Goal: Information Seeking & Learning: Check status

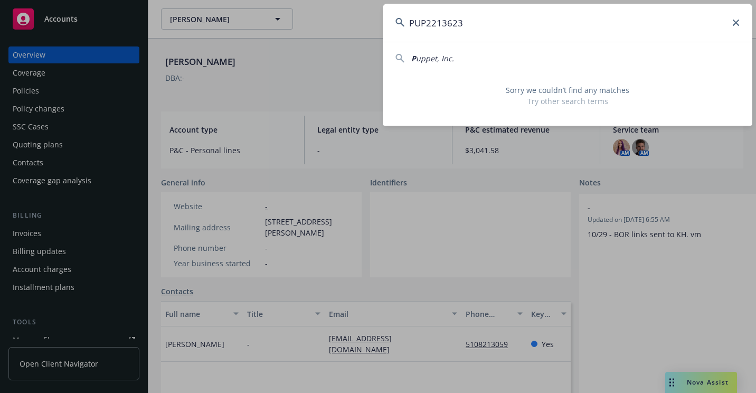
drag, startPoint x: 539, startPoint y: 34, endPoint x: 289, endPoint y: 73, distance: 252.9
click at [286, 76] on div "PUP2213623 P uppet, Inc. Sorry we couldn’t find any matches Try other search te…" at bounding box center [378, 196] width 756 height 393
paste input "[PERSON_NAME]"
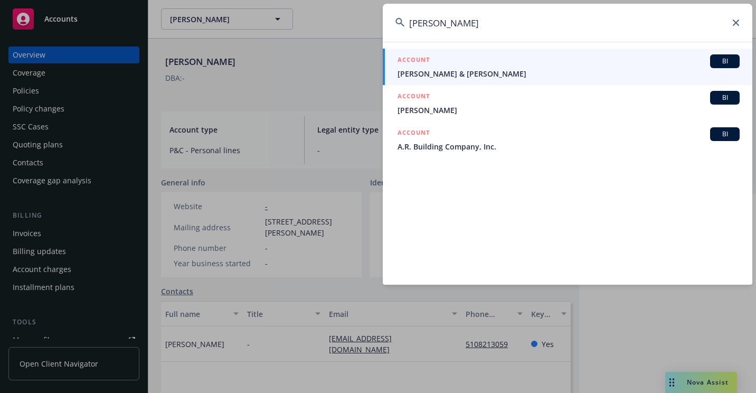
type input "[PERSON_NAME]"
click at [446, 67] on div "ACCOUNT BI" at bounding box center [569, 61] width 342 height 14
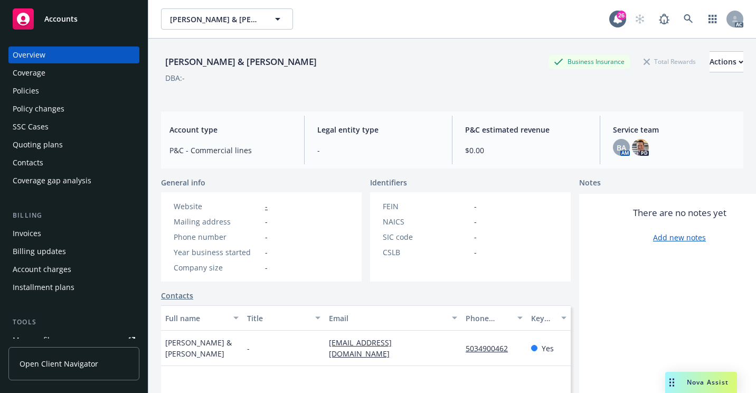
click at [58, 92] on div "Policies" at bounding box center [74, 90] width 123 height 17
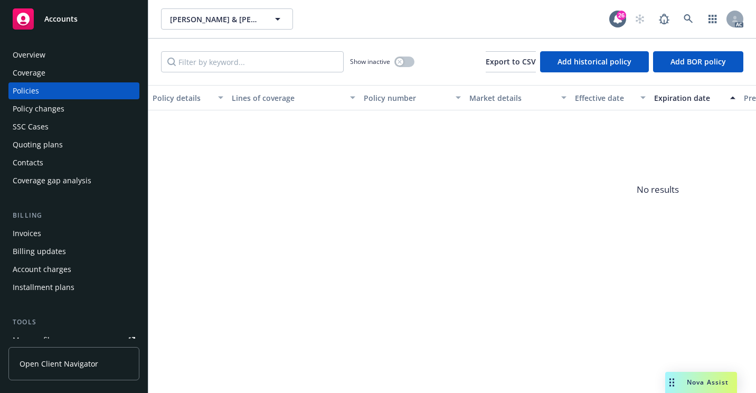
click at [53, 57] on div "Overview" at bounding box center [74, 54] width 123 height 17
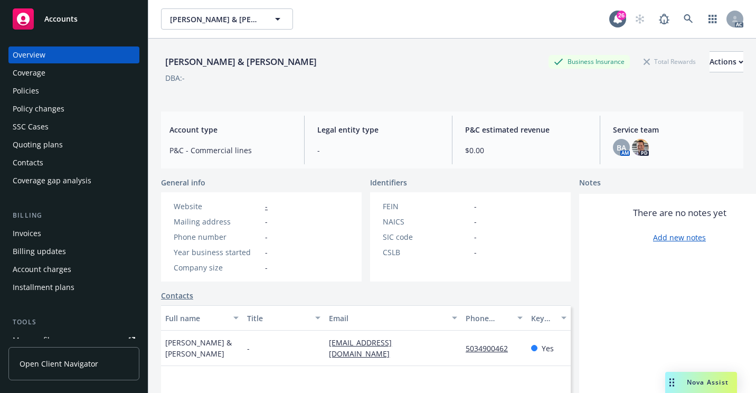
click at [43, 87] on div "Policies" at bounding box center [74, 90] width 123 height 17
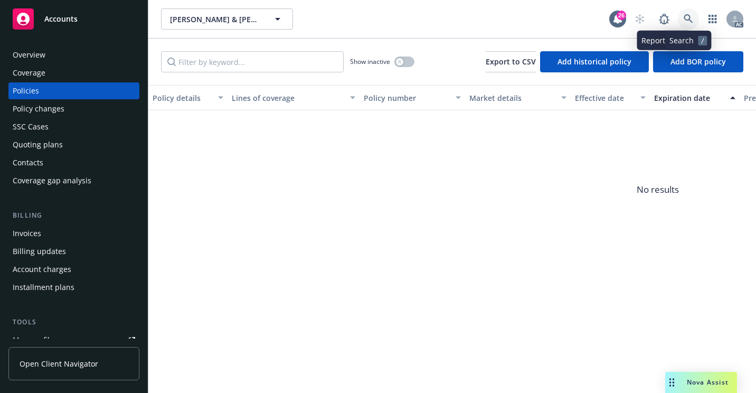
click at [684, 15] on icon at bounding box center [689, 19] width 10 height 10
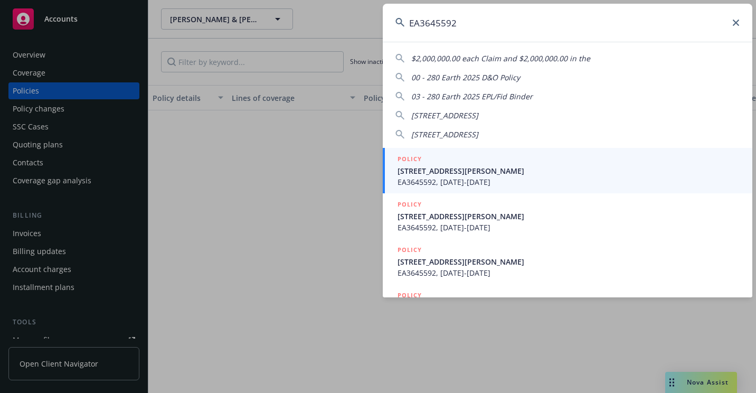
type input "EA3645592"
drag, startPoint x: 418, startPoint y: 164, endPoint x: 408, endPoint y: 170, distance: 10.9
click at [418, 164] on div "POLICY" at bounding box center [569, 160] width 342 height 12
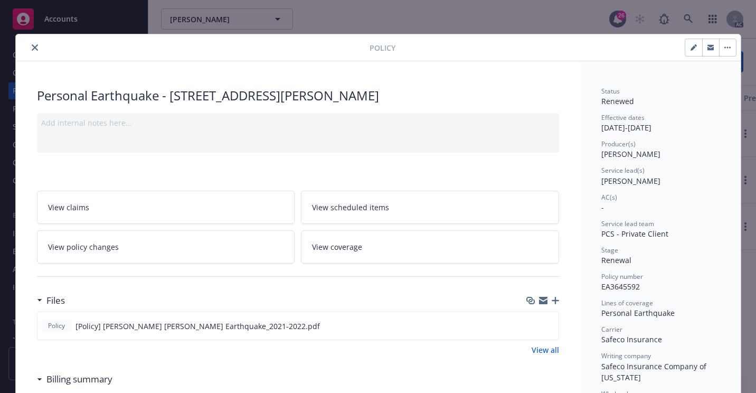
click at [32, 50] on icon "close" at bounding box center [35, 47] width 6 height 6
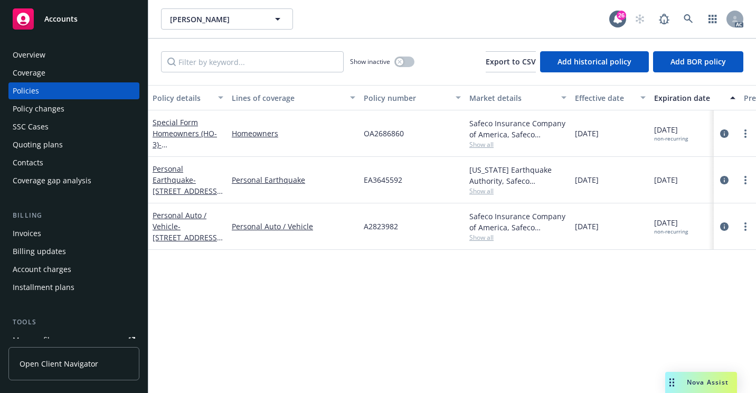
click at [84, 46] on div "Overview Coverage Policies Policy changes SSC Cases Quoting plans Contacts Cove…" at bounding box center [74, 213] width 148 height 359
click at [84, 53] on div "Overview" at bounding box center [74, 54] width 123 height 17
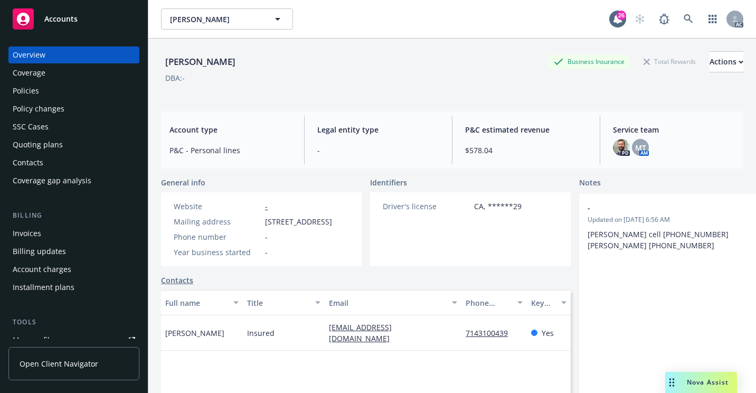
click at [691, 20] on div "AC" at bounding box center [687, 18] width 114 height 21
click at [684, 21] on icon at bounding box center [688, 18] width 9 height 9
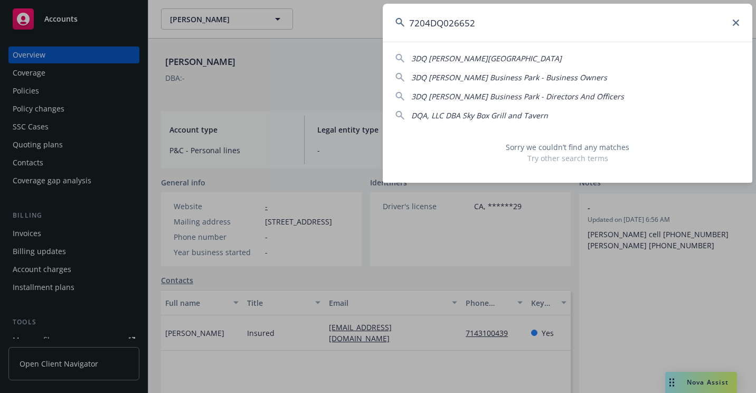
drag, startPoint x: 528, startPoint y: 17, endPoint x: 352, endPoint y: 52, distance: 179.3
click at [352, 52] on div "7204DQ026652 3DQ [PERSON_NAME] Business Park 3DQ [PERSON_NAME] Business Park - …" at bounding box center [378, 196] width 756 height 393
paste input "[PERSON_NAME]"
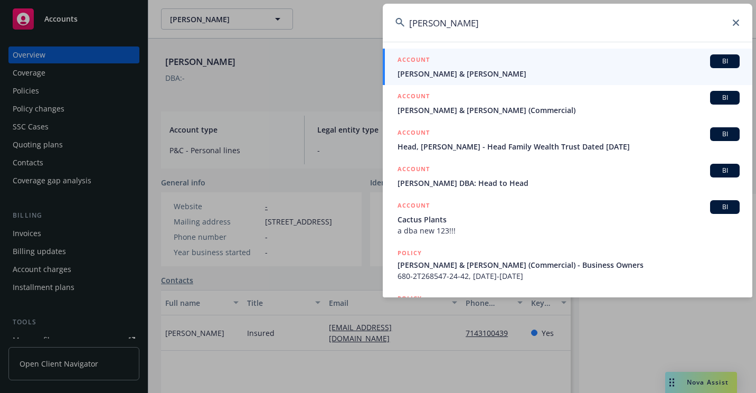
type input "[PERSON_NAME]"
click at [423, 71] on span "[PERSON_NAME] & [PERSON_NAME]" at bounding box center [569, 73] width 342 height 11
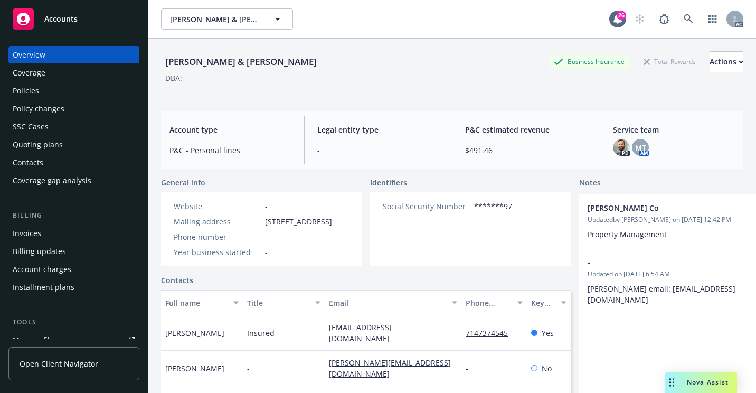
click at [44, 96] on div "Policies" at bounding box center [74, 90] width 123 height 17
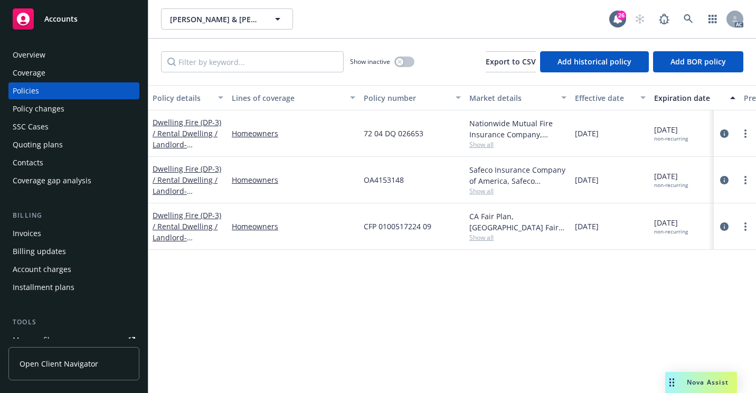
click at [30, 53] on div "Overview" at bounding box center [29, 54] width 33 height 17
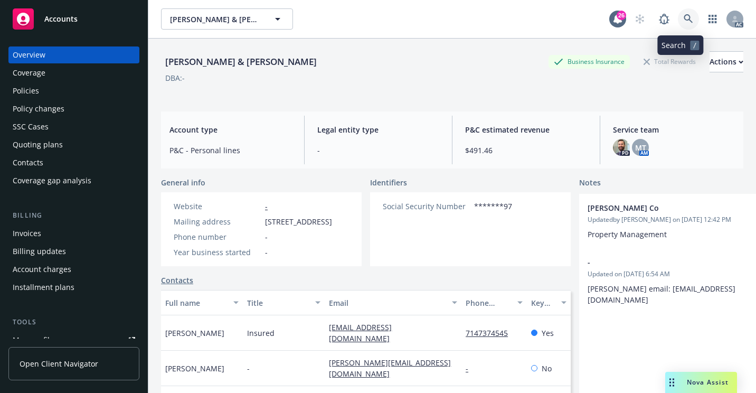
click at [678, 18] on link at bounding box center [688, 18] width 21 height 21
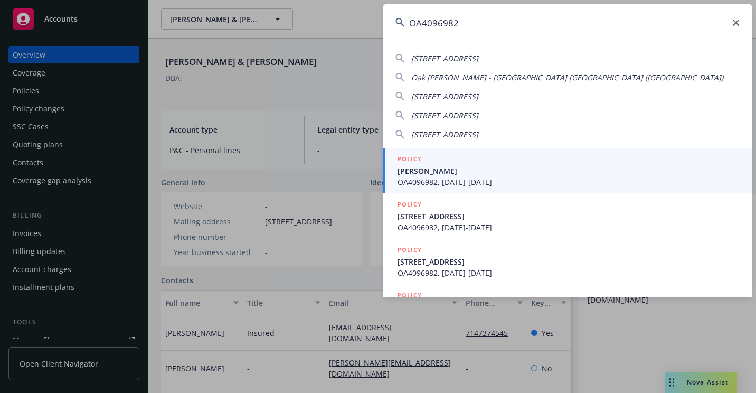
type input "OA4096982"
click at [417, 159] on h5 "POLICY" at bounding box center [410, 159] width 24 height 11
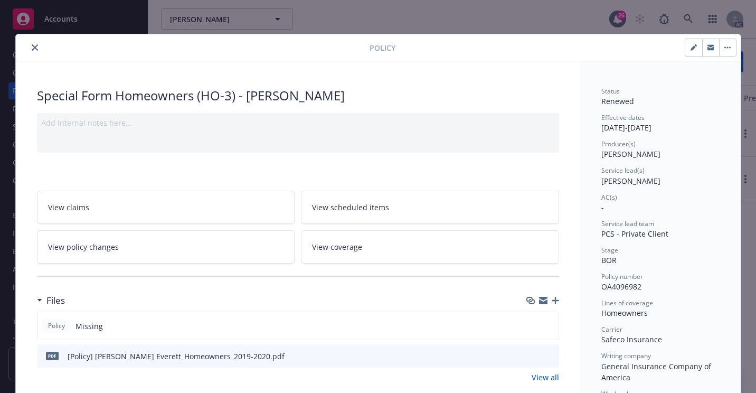
click at [35, 47] on button "close" at bounding box center [35, 47] width 13 height 13
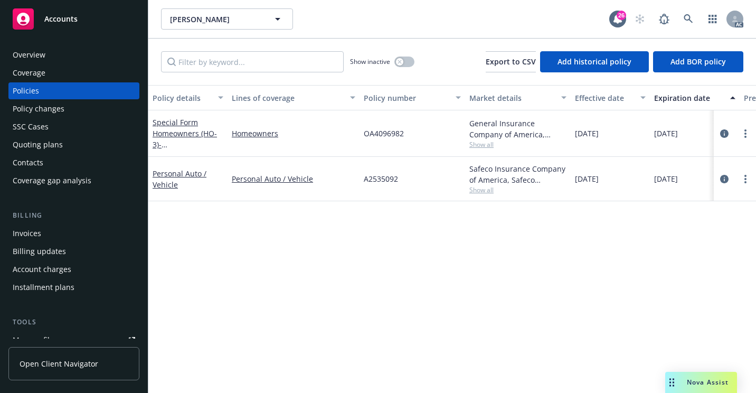
click at [42, 52] on div "Overview" at bounding box center [29, 54] width 33 height 17
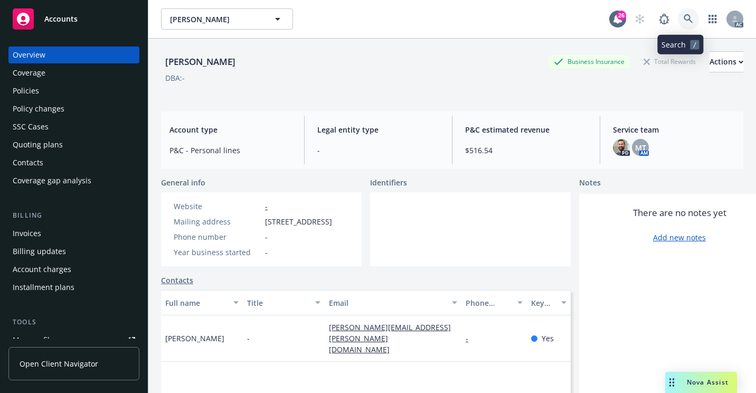
click at [684, 20] on icon at bounding box center [688, 18] width 9 height 9
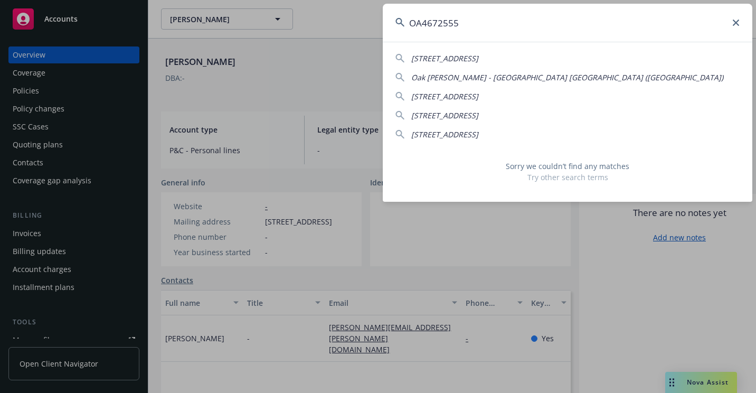
drag, startPoint x: 561, startPoint y: 35, endPoint x: 369, endPoint y: 36, distance: 192.3
click at [369, 36] on div "OA4672555 [STREET_ADDRESS]-2623 [GEOGRAPHIC_DATA][PERSON_NAME]) [STREET_ADDRESS…" at bounding box center [378, 196] width 756 height 393
paste input "CFP 0101135712 07"
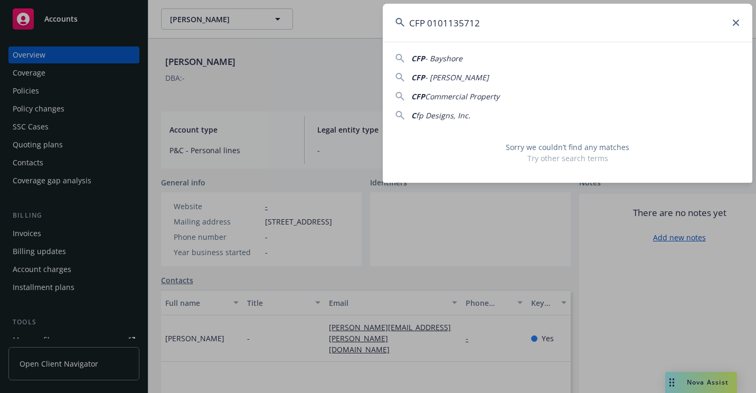
drag, startPoint x: 452, startPoint y: 37, endPoint x: 361, endPoint y: 48, distance: 91.0
click at [359, 49] on div "CFP 0101135712 CFP - Bayshore CFP - [PERSON_NAME] CFP Commercial Property C fp …" at bounding box center [378, 196] width 756 height 393
paste input "72041U03723"
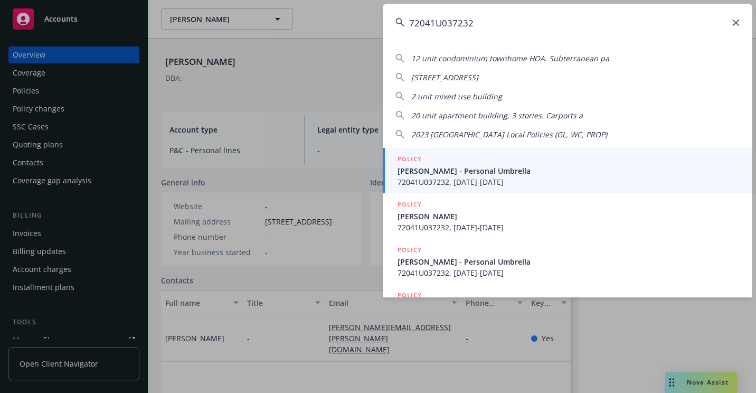
type input "72041U037232"
click at [512, 175] on span "[PERSON_NAME] - Personal Umbrella" at bounding box center [569, 170] width 342 height 11
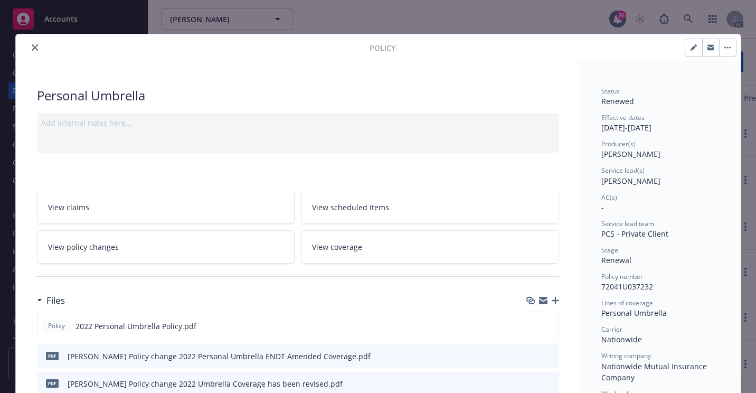
click at [32, 48] on icon "close" at bounding box center [35, 47] width 6 height 6
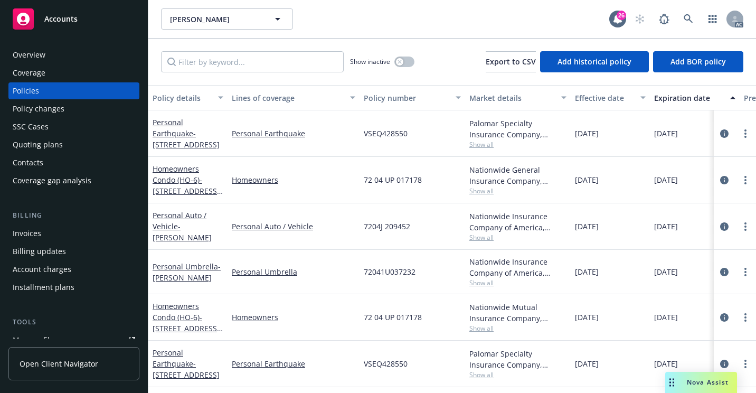
scroll to position [2, 0]
click at [69, 57] on div "Overview" at bounding box center [74, 54] width 123 height 17
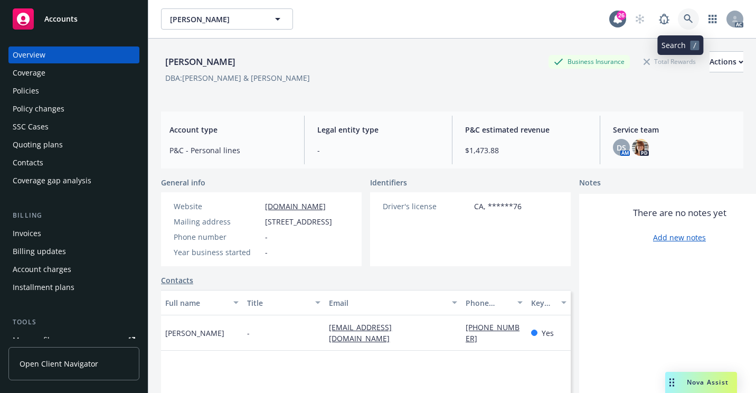
click at [678, 22] on link at bounding box center [688, 18] width 21 height 21
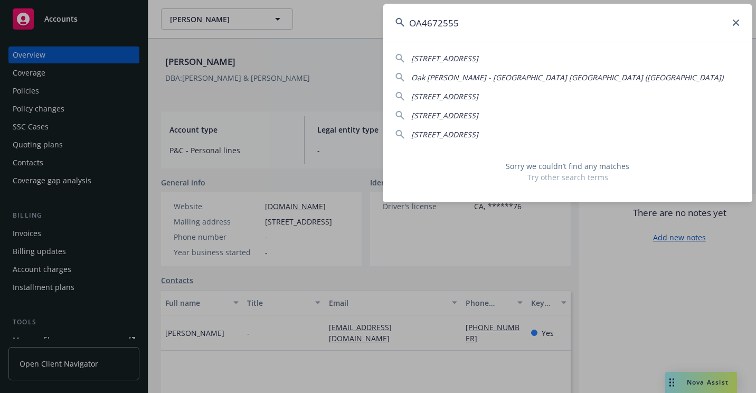
drag, startPoint x: 454, startPoint y: 26, endPoint x: 361, endPoint y: 37, distance: 94.1
click at [361, 37] on div "OA4672555 [STREET_ADDRESS]-2623 [GEOGRAPHIC_DATA][PERSON_NAME]) [STREET_ADDRESS…" at bounding box center [378, 196] width 756 height 393
paste input "096982"
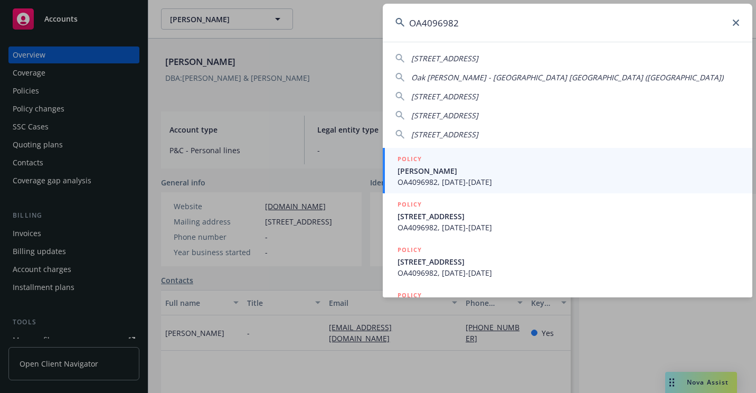
type input "OA4096982"
click at [416, 181] on span "OA4096982, [DATE]-[DATE]" at bounding box center [569, 181] width 342 height 11
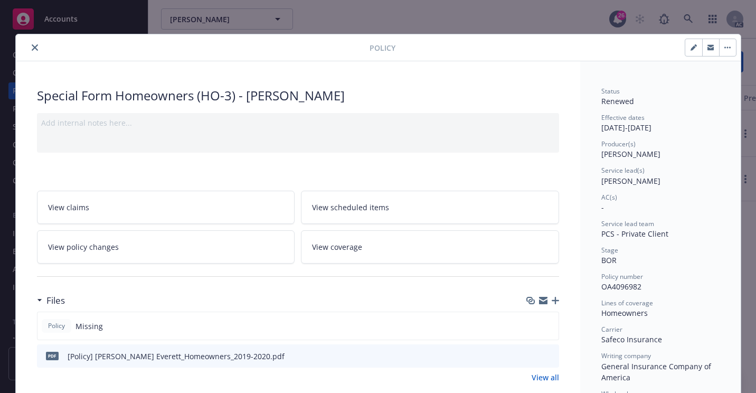
click at [33, 51] on button "close" at bounding box center [35, 47] width 13 height 13
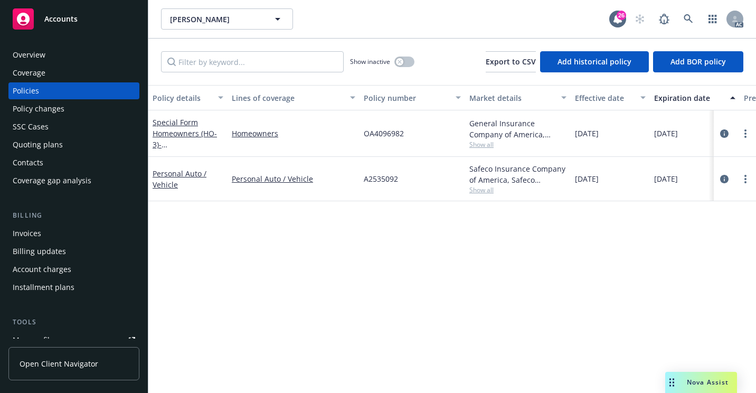
click at [77, 51] on div "Overview" at bounding box center [74, 54] width 123 height 17
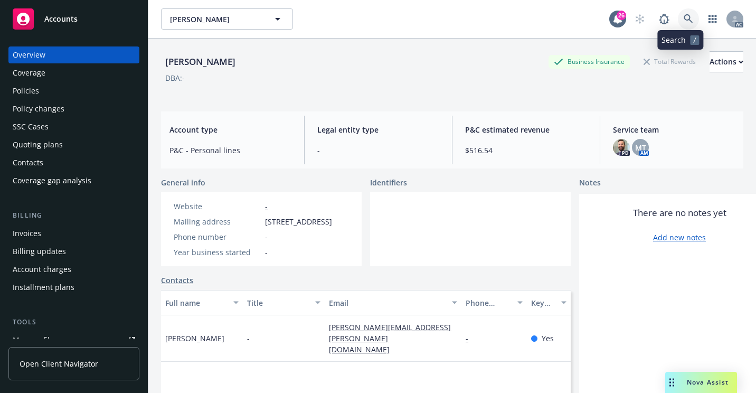
click at [684, 22] on icon at bounding box center [689, 19] width 10 height 10
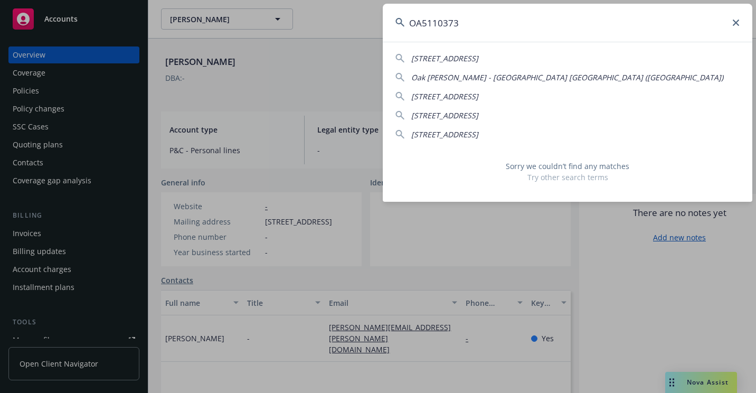
drag, startPoint x: 518, startPoint y: 49, endPoint x: 513, endPoint y: 42, distance: 8.4
click at [513, 42] on div "[STREET_ADDRESS] [GEOGRAPHIC_DATA][PERSON_NAME] - [GEOGRAPHIC_DATA]) [STREET_AD…" at bounding box center [568, 122] width 370 height 160
drag, startPoint x: 513, startPoint y: 42, endPoint x: 466, endPoint y: 25, distance: 50.0
click at [466, 25] on input "OA5110373" at bounding box center [568, 23] width 370 height 38
drag, startPoint x: 467, startPoint y: 24, endPoint x: 394, endPoint y: 35, distance: 74.2
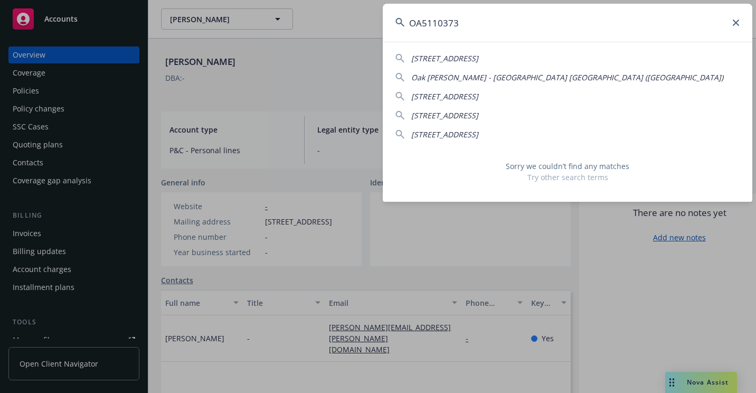
click at [394, 35] on input "OA5110373" at bounding box center [568, 23] width 370 height 38
paste input "4096982"
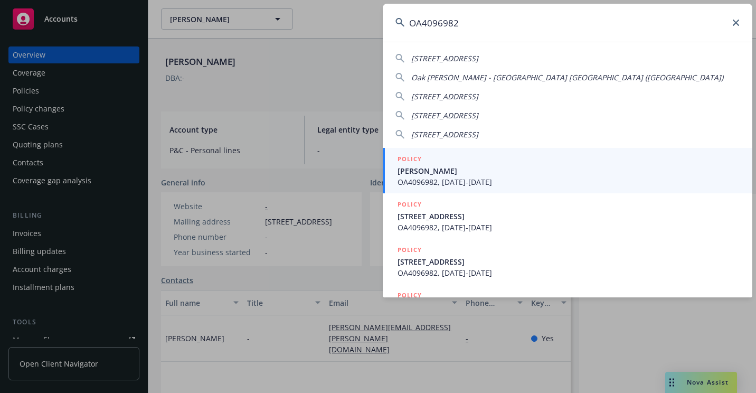
type input "OA4096982"
click at [449, 166] on span "[PERSON_NAME]" at bounding box center [569, 170] width 342 height 11
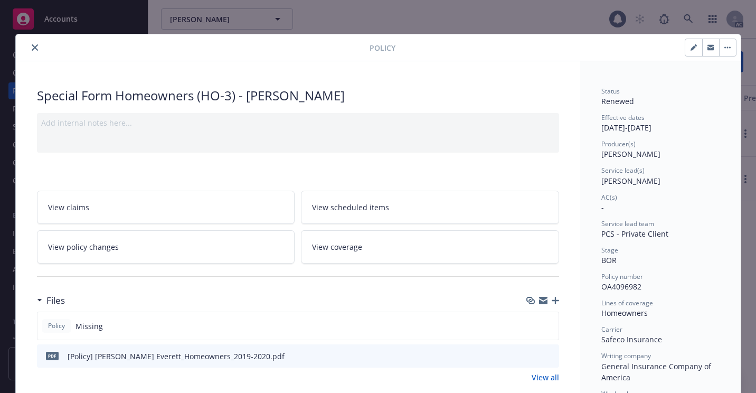
scroll to position [32, 0]
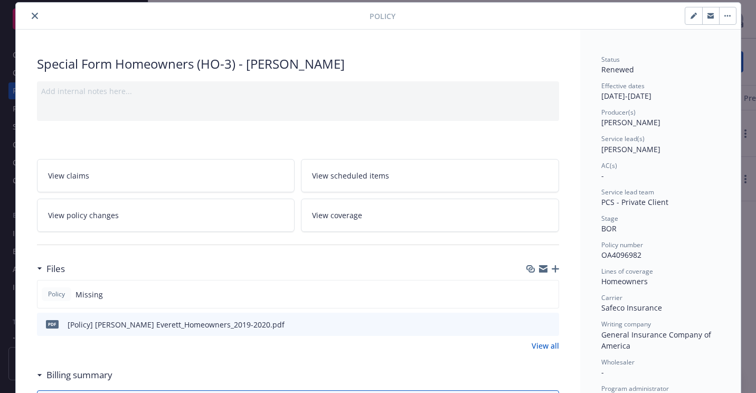
click at [32, 16] on icon "close" at bounding box center [35, 16] width 6 height 6
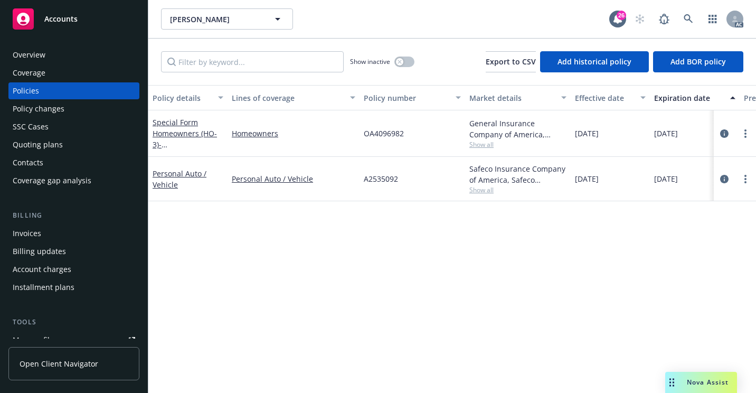
click at [80, 44] on div "Overview Coverage Policies Policy changes SSC Cases Quoting plans Contacts Cove…" at bounding box center [74, 213] width 148 height 359
click at [82, 50] on div "Overview" at bounding box center [74, 54] width 123 height 17
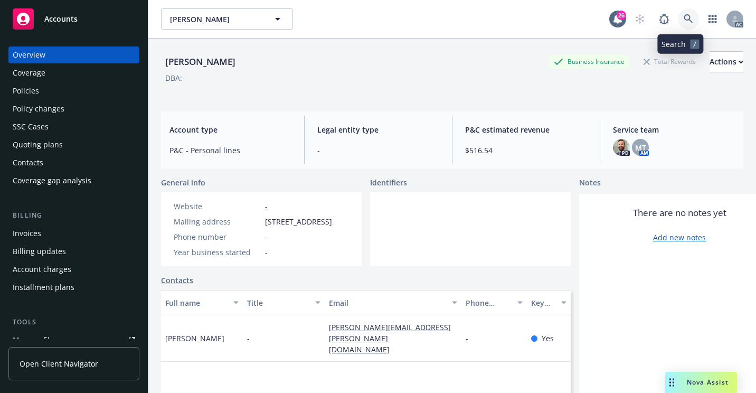
click at [678, 16] on link at bounding box center [688, 18] width 21 height 21
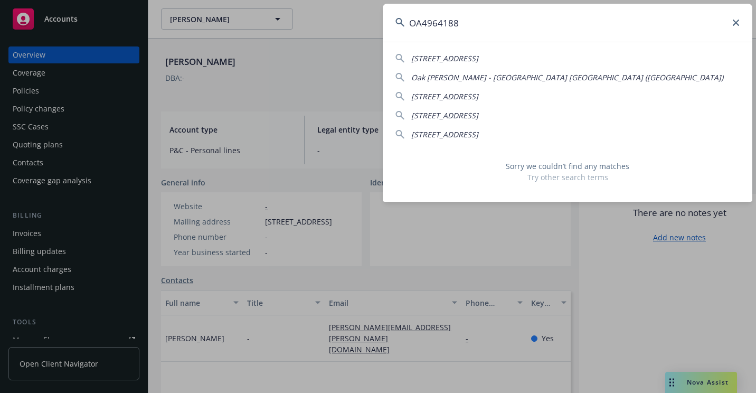
type input "OA4964188"
